Goal: Information Seeking & Learning: Learn about a topic

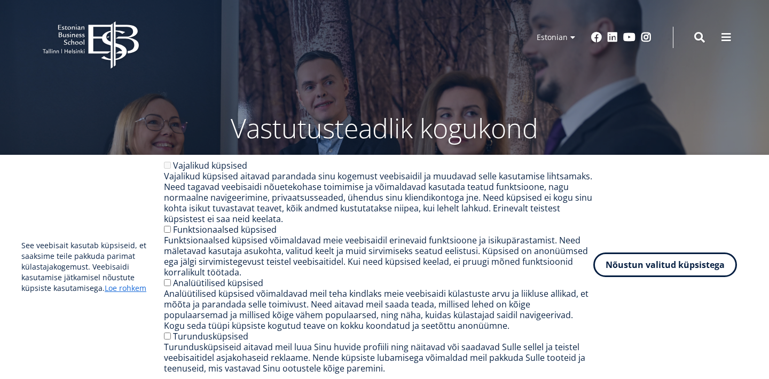
click at [620, 260] on button "Nõustun valitud küpsistega" at bounding box center [665, 264] width 144 height 25
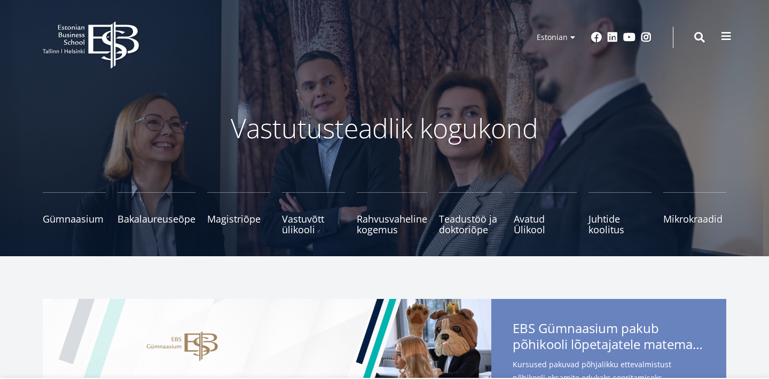
click at [729, 33] on span at bounding box center [725, 36] width 11 height 11
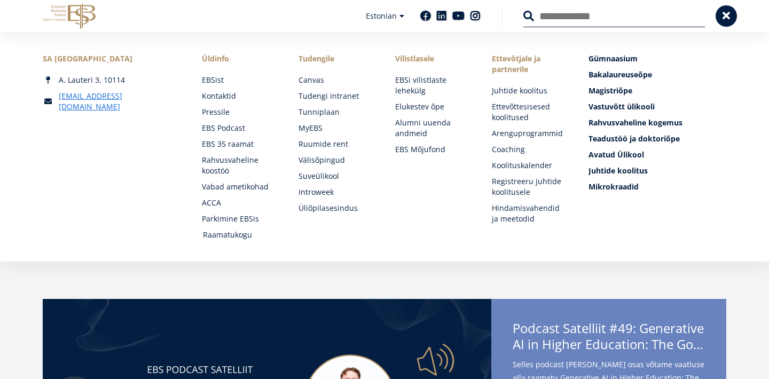
click at [213, 230] on link "Raamatukogu" at bounding box center [240, 234] width 75 height 11
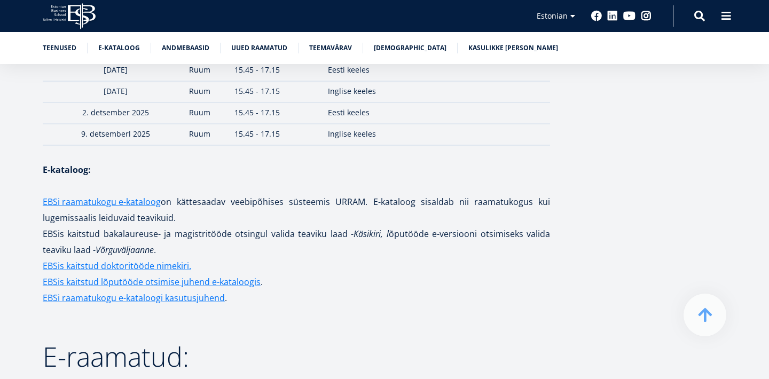
scroll to position [1551, 0]
click at [123, 193] on link "EBSi raamatukogu e-kataloog" at bounding box center [102, 201] width 118 height 16
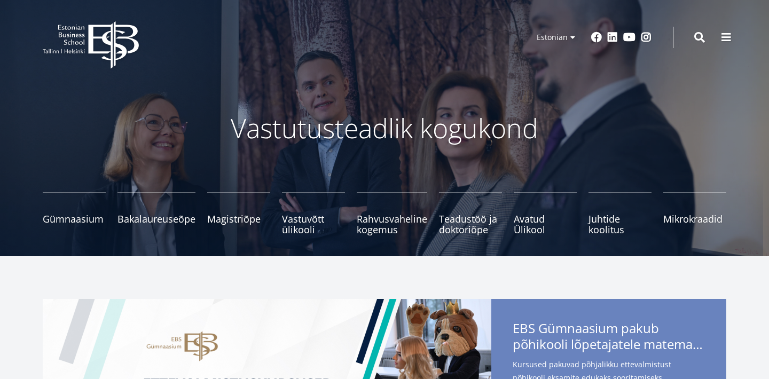
click at [720, 20] on header "EBS Logo Created with Sketch. Kasutaja konto menüü Admin Estonian Estonian Engl…" at bounding box center [384, 37] width 769 height 75
click at [731, 29] on button at bounding box center [725, 36] width 21 height 21
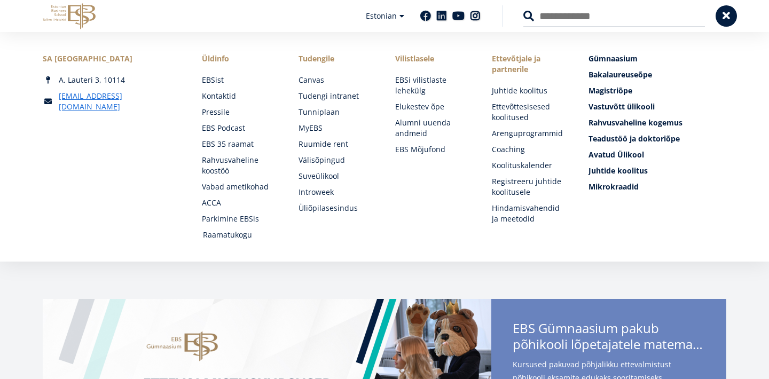
click at [236, 233] on link "Raamatukogu" at bounding box center [240, 234] width 75 height 11
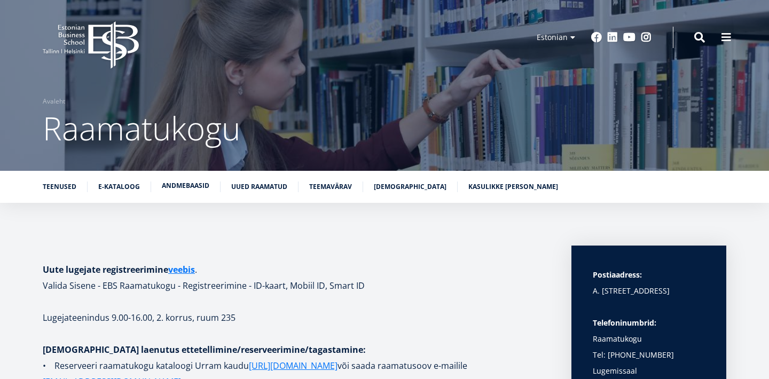
click at [176, 186] on link "Andmebaasid" at bounding box center [185, 185] width 47 height 11
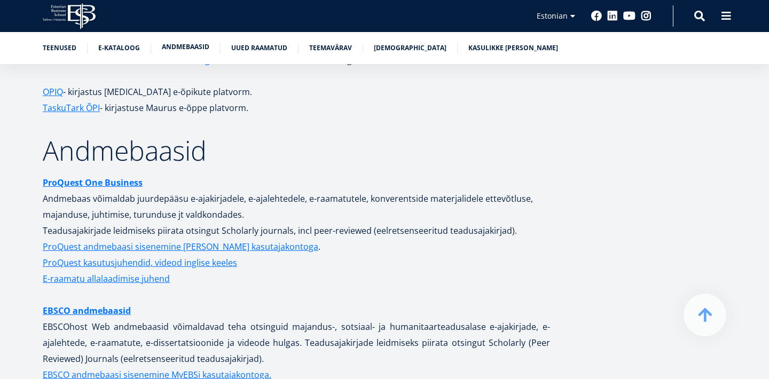
scroll to position [1995, 0]
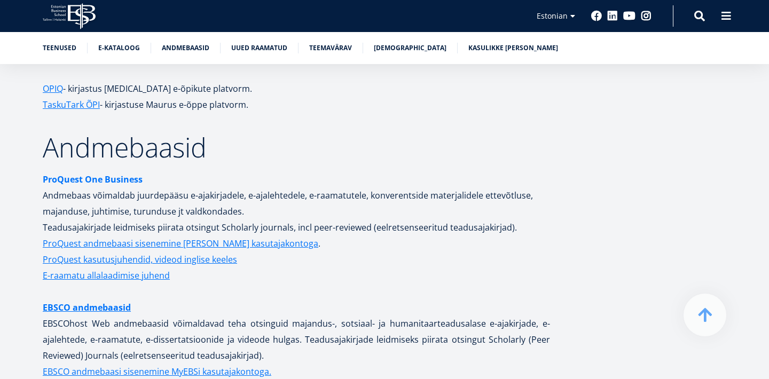
click at [124, 173] on strong "ProQuest One Business" at bounding box center [93, 179] width 100 height 12
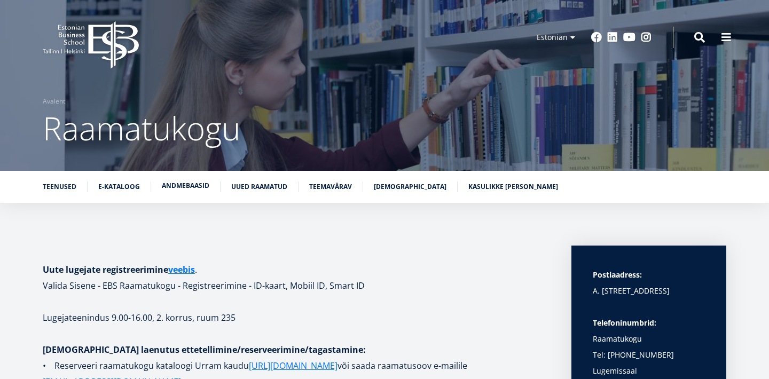
click at [183, 188] on link "Andmebaasid" at bounding box center [185, 185] width 47 height 11
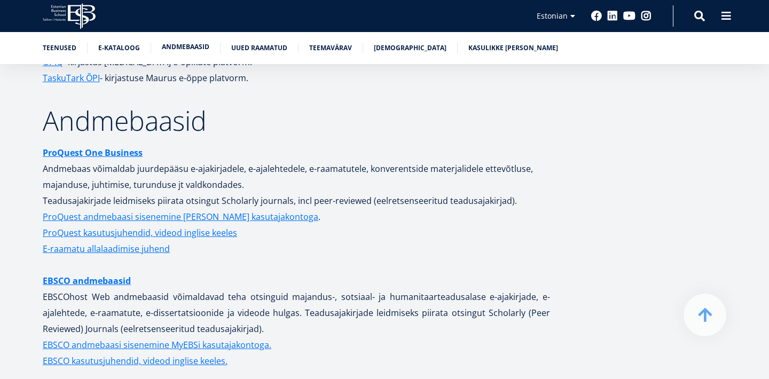
scroll to position [2021, 0]
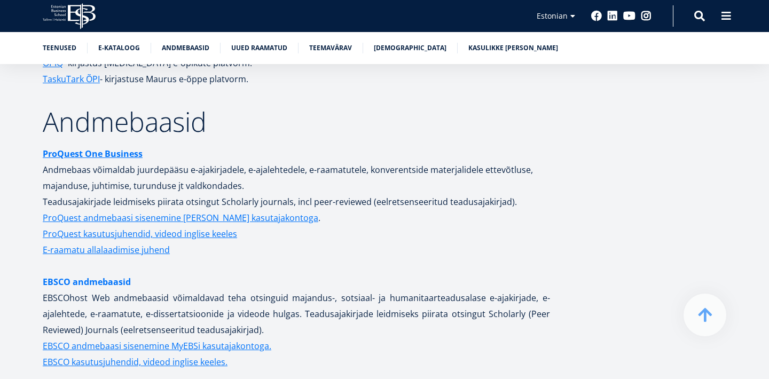
click at [113, 274] on link "EBSCO andmebaasid" at bounding box center [87, 282] width 88 height 16
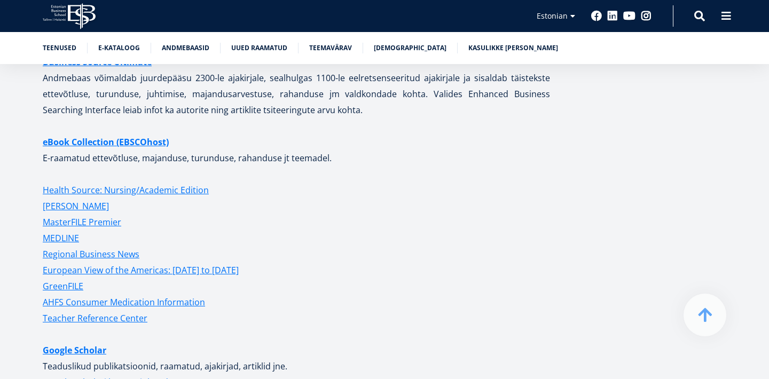
scroll to position [2448, 0]
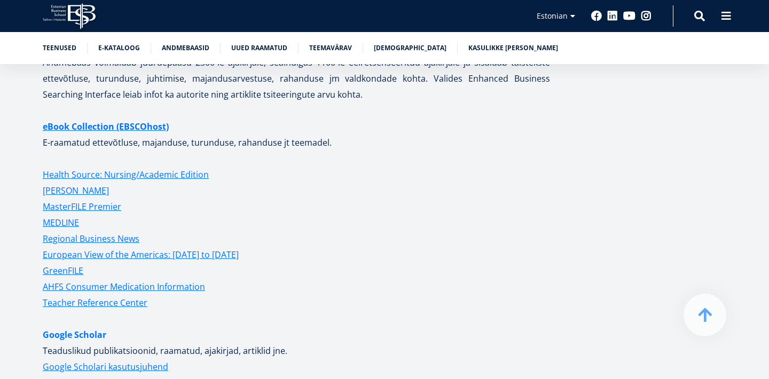
click at [72, 328] on link "Google Scholar" at bounding box center [75, 335] width 64 height 16
click at [263, 204] on p "Health Source: Nursing/Academic Edition ERIC MasterFILE Premier MEDLINE" at bounding box center [296, 199] width 507 height 64
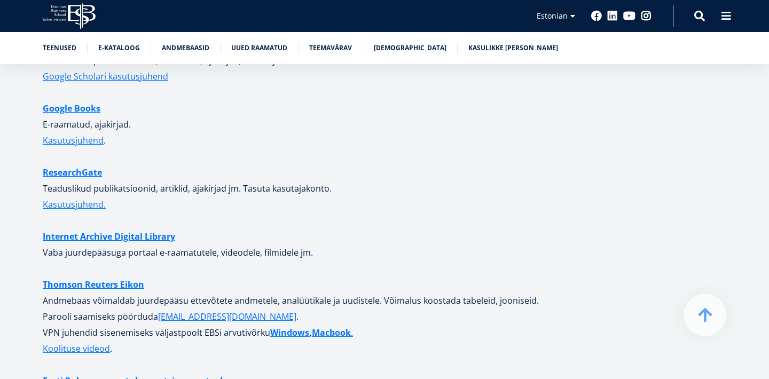
scroll to position [2740, 0]
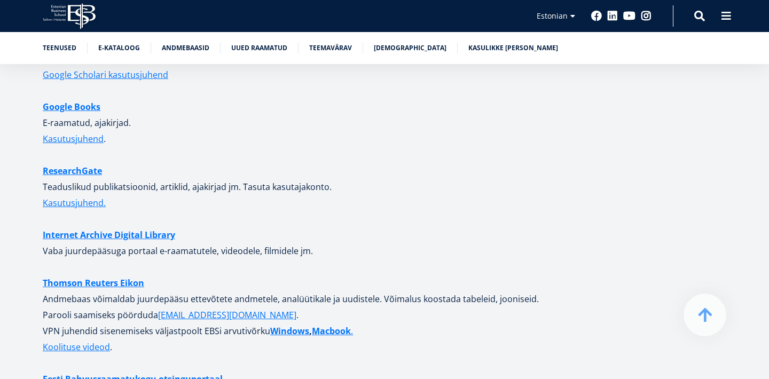
click at [225, 210] on p "Kasutusjuhend." at bounding box center [296, 211] width 507 height 32
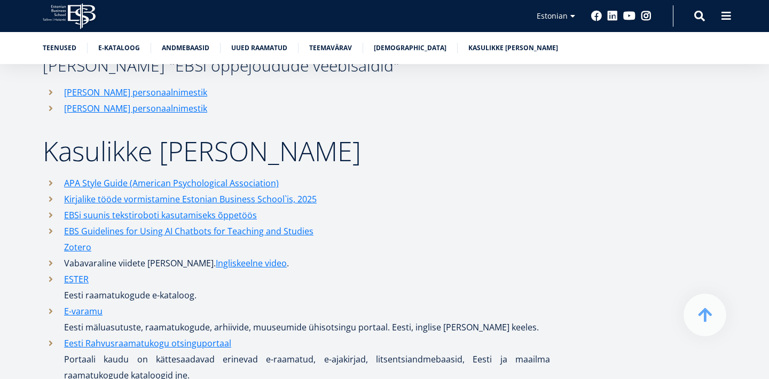
scroll to position [5011, 0]
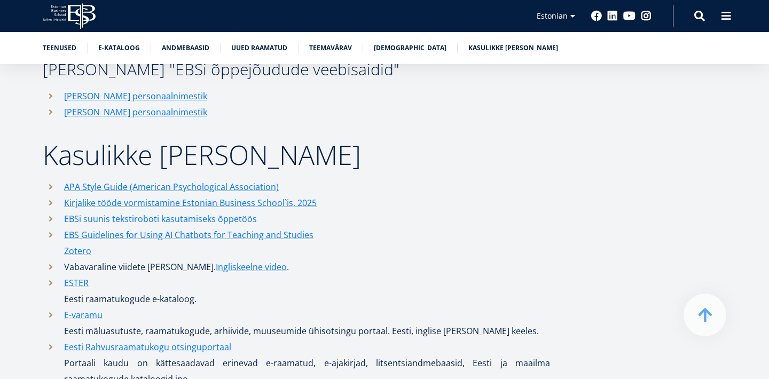
click at [107, 211] on link "EBSi suunis tekstiroboti kasutamiseks õppetöös" at bounding box center [160, 219] width 193 height 16
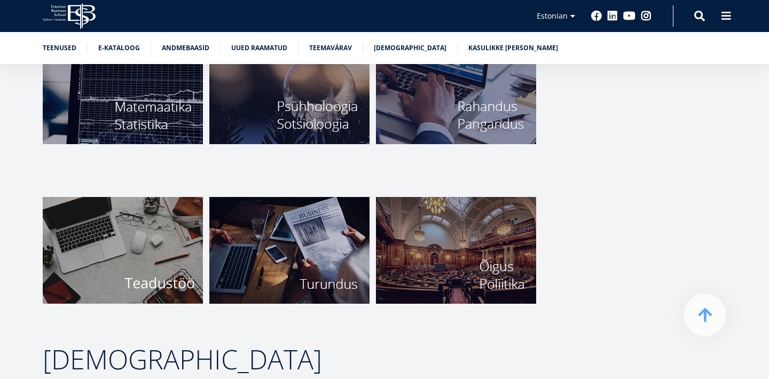
scroll to position [3947, 0]
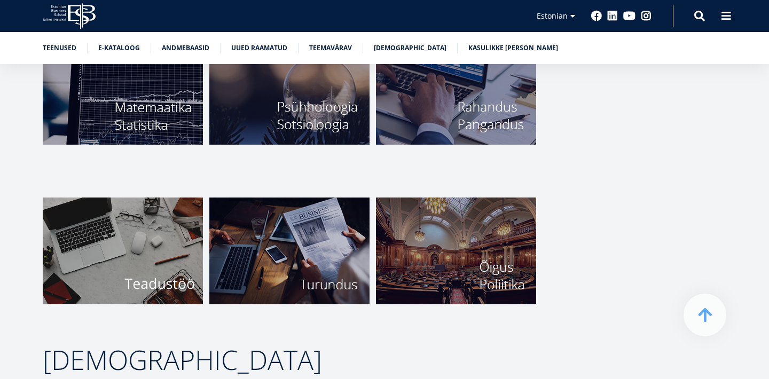
click at [275, 218] on img at bounding box center [289, 250] width 160 height 107
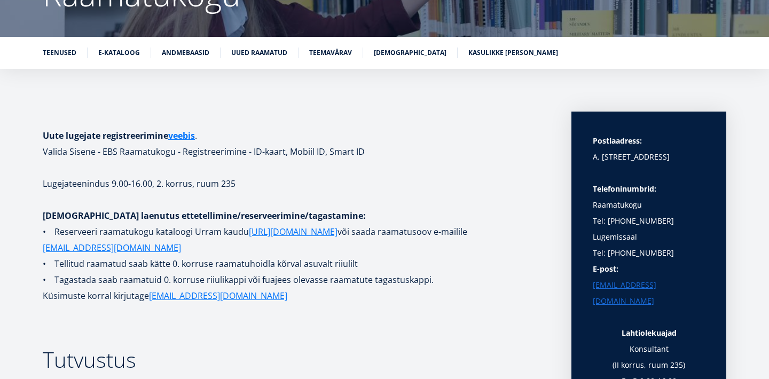
scroll to position [133, 0]
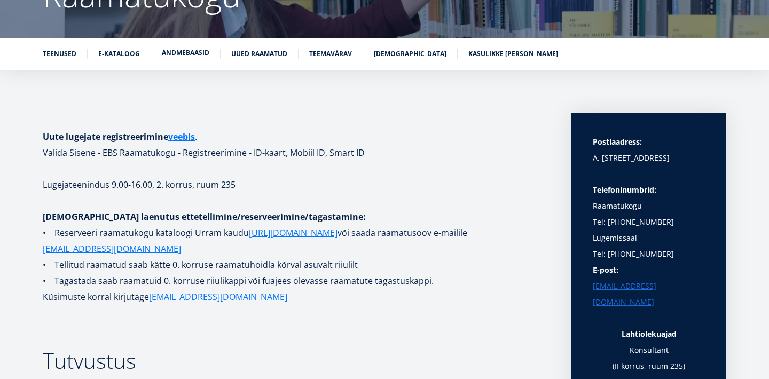
click at [179, 58] on li "Andmebaasid" at bounding box center [191, 54] width 59 height 11
click at [178, 46] on div "Teenused E-kataloog Andmebaasid Uued raamatud Teemavärav Raamatunäitused Kasuli…" at bounding box center [384, 54] width 769 height 32
click at [180, 57] on link "Andmebaasid" at bounding box center [185, 52] width 47 height 11
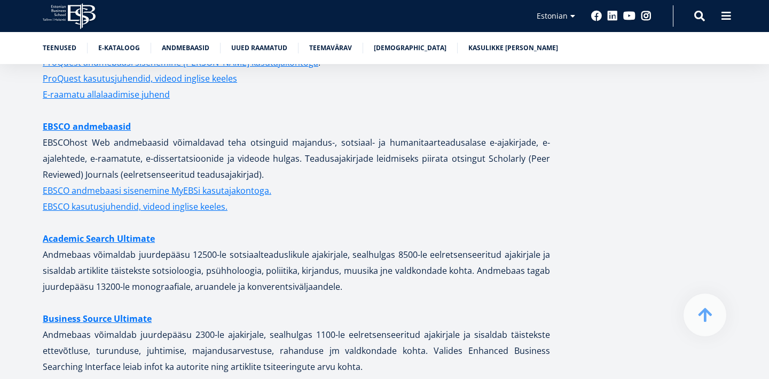
scroll to position [2226, 0]
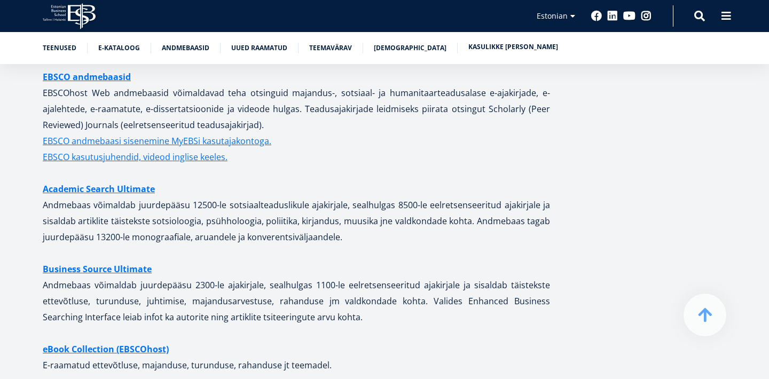
click at [468, 46] on link "Kasulikke linke" at bounding box center [513, 47] width 90 height 11
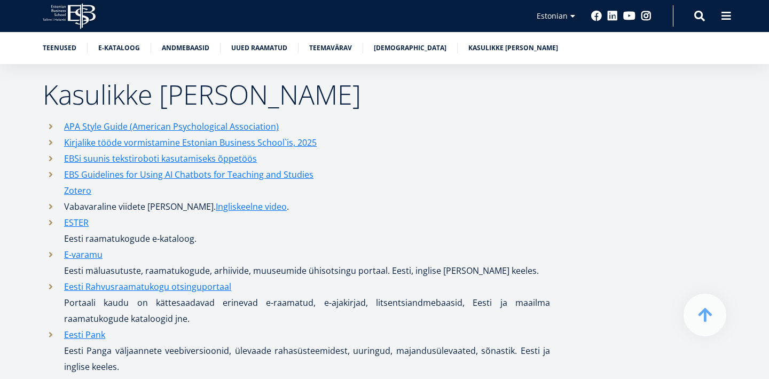
scroll to position [5069, 0]
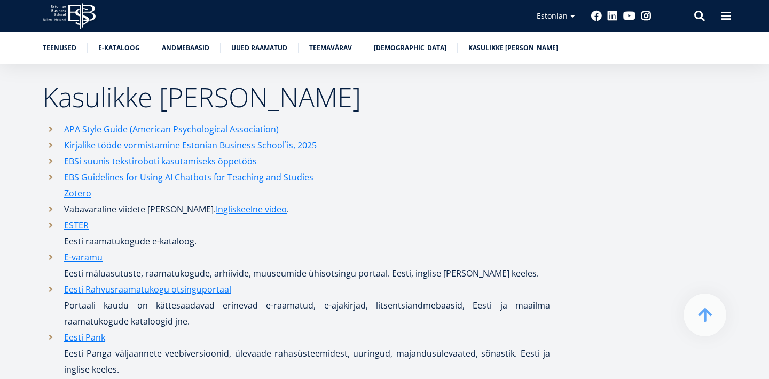
click at [233, 137] on link "Kirjalike tööde vormistamine Estonian Business School`is, 2025" at bounding box center [190, 145] width 252 height 16
